Goal: Obtain resource: Obtain resource

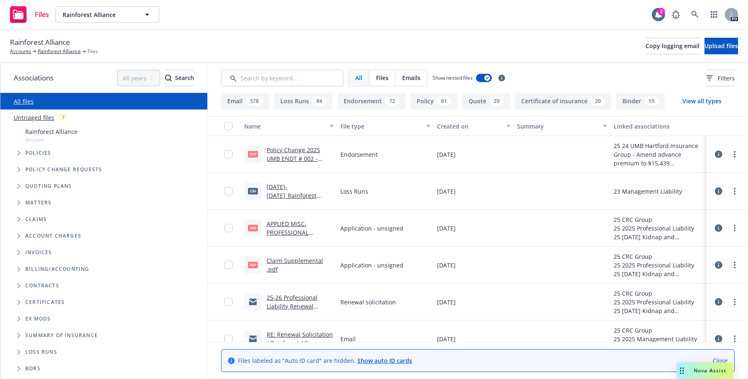
click at [288, 151] on link "Policy Change 2025 UMB ENDT # 002 - Amend advance premium to $15,439.pdf" at bounding box center [300, 163] width 67 height 34
click at [144, 16] on icon "button" at bounding box center [147, 15] width 10 height 10
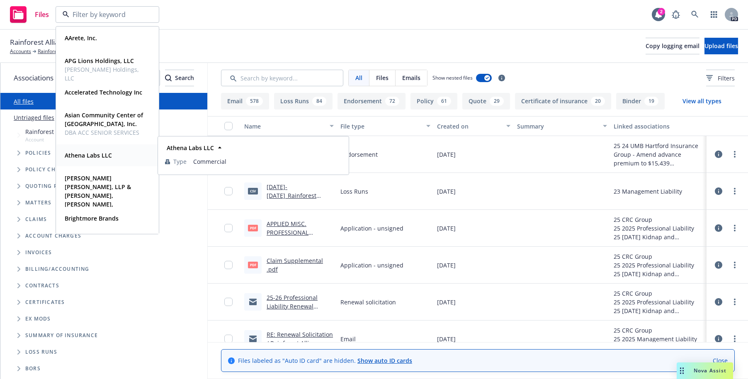
click at [93, 157] on strong "Athena Labs LLC" at bounding box center [88, 155] width 47 height 8
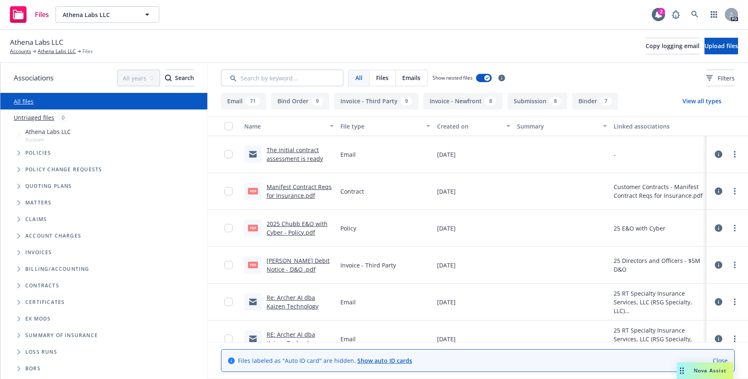
click at [287, 189] on link "Manifest Contract Reqs for Insurance.pdf" at bounding box center [299, 191] width 65 height 17
